Goal: Information Seeking & Learning: Check status

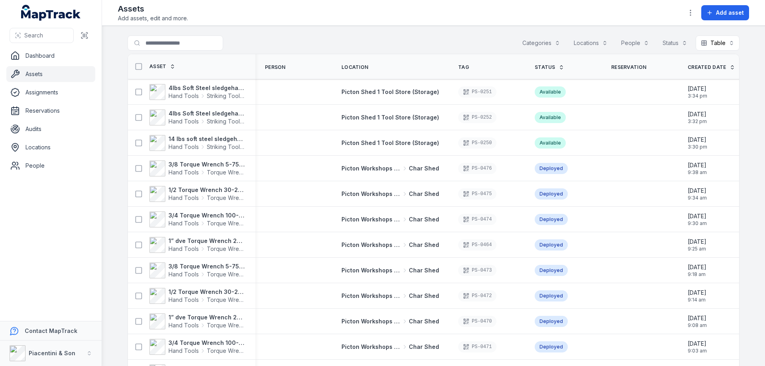
type input "******"
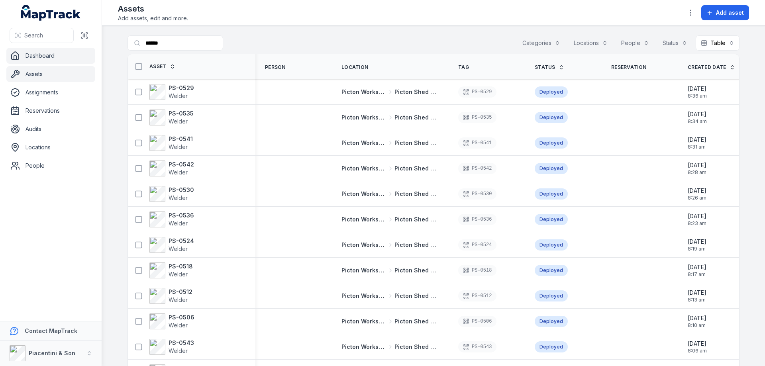
click at [45, 57] on link "Dashboard" at bounding box center [50, 56] width 89 height 16
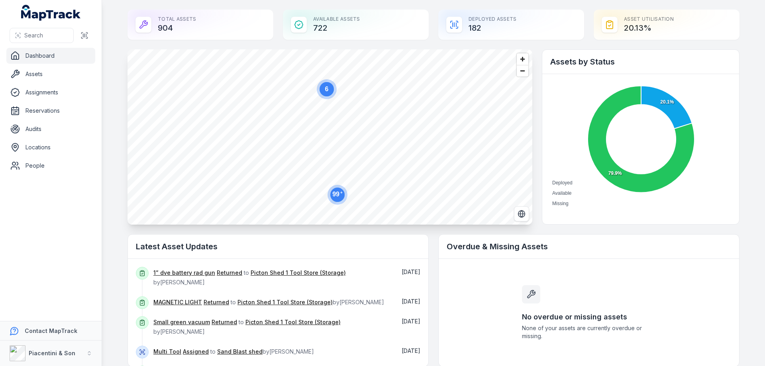
click at [171, 23] on div "Total Assets 904" at bounding box center [200, 25] width 146 height 30
click at [139, 27] on icon at bounding box center [144, 25] width 10 height 10
click at [149, 20] on div "Total Assets 904" at bounding box center [200, 25] width 146 height 30
click at [44, 76] on link "Assets" at bounding box center [50, 74] width 89 height 16
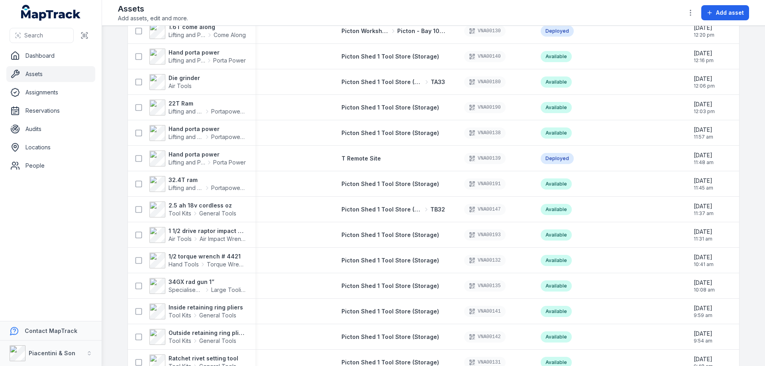
scroll to position [13430, 0]
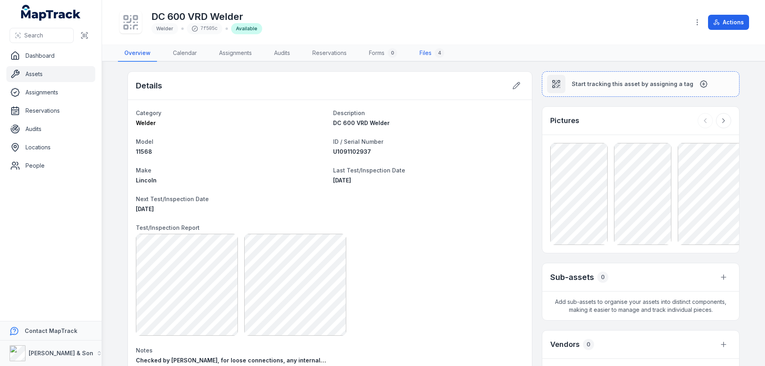
click at [430, 53] on link "Files 4" at bounding box center [431, 53] width 37 height 17
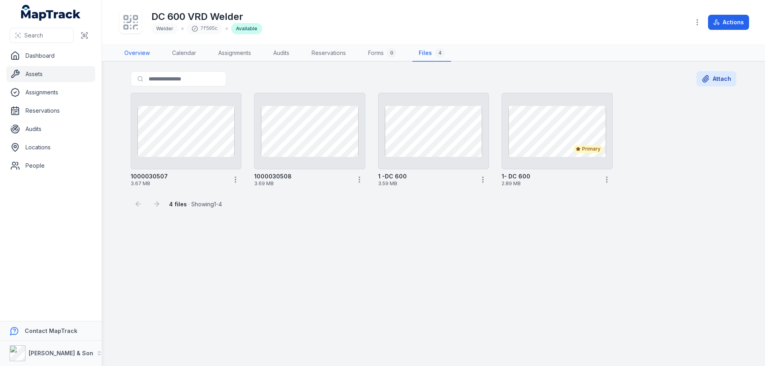
click at [138, 55] on link "Overview" at bounding box center [137, 53] width 38 height 17
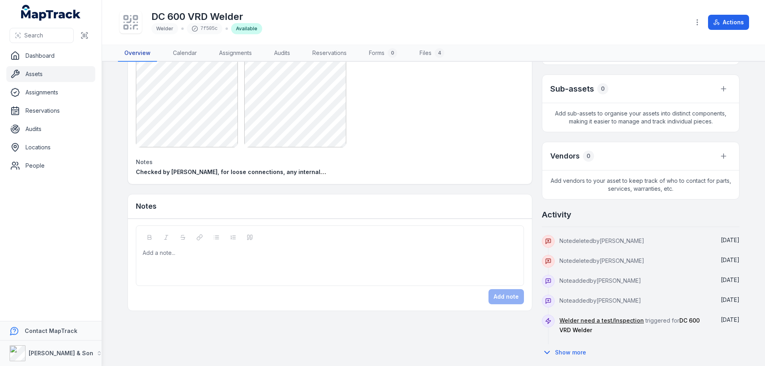
scroll to position [193, 0]
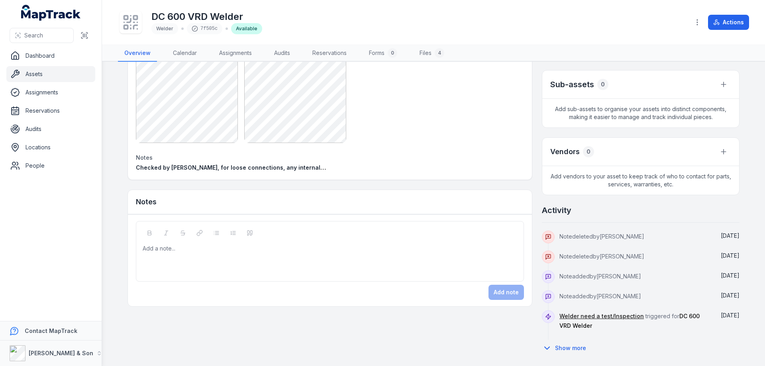
click at [727, 237] on span "[DATE]" at bounding box center [730, 235] width 19 height 7
click at [557, 351] on button "Show more" at bounding box center [566, 348] width 49 height 17
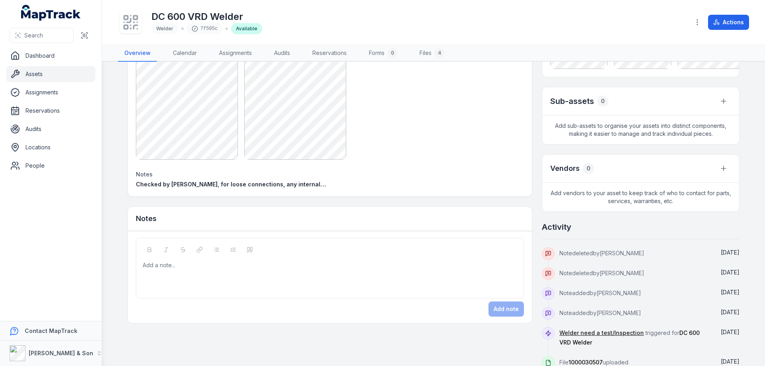
scroll to position [268, 0]
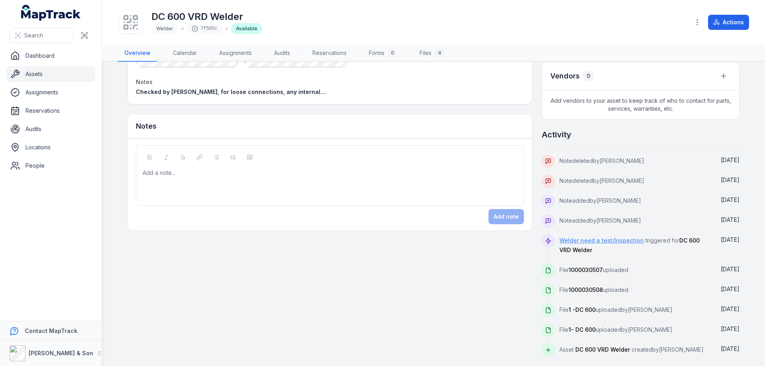
click at [601, 241] on link "Welder need a test/Inspection" at bounding box center [601, 241] width 84 height 8
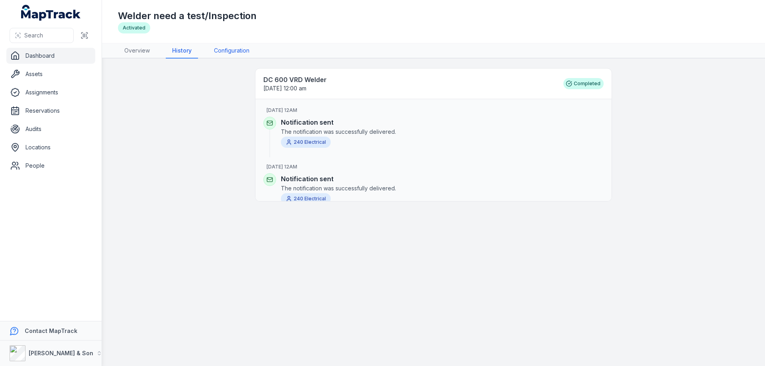
click at [232, 53] on link "Configuration" at bounding box center [232, 50] width 48 height 15
